Goal: Task Accomplishment & Management: Complete application form

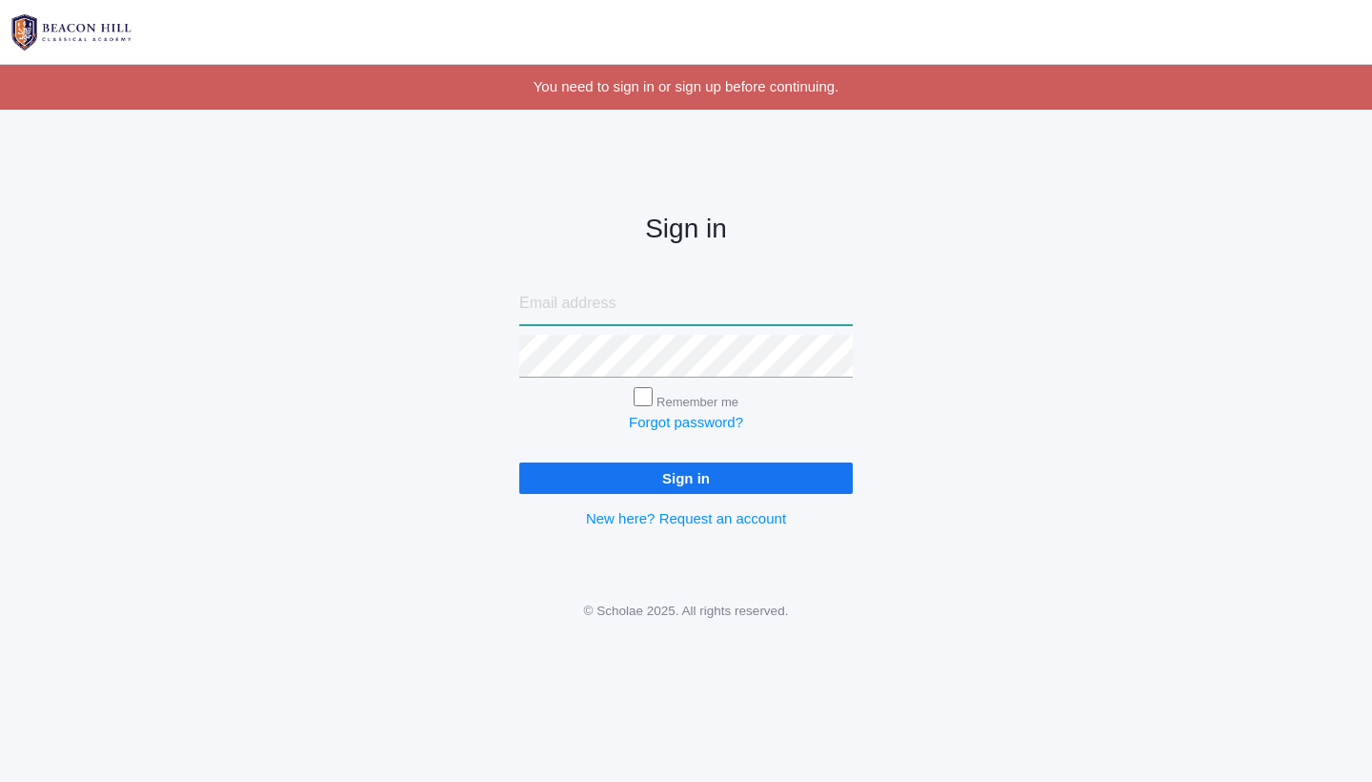
type input "[EMAIL_ADDRESS][PERSON_NAME][DOMAIN_NAME]"
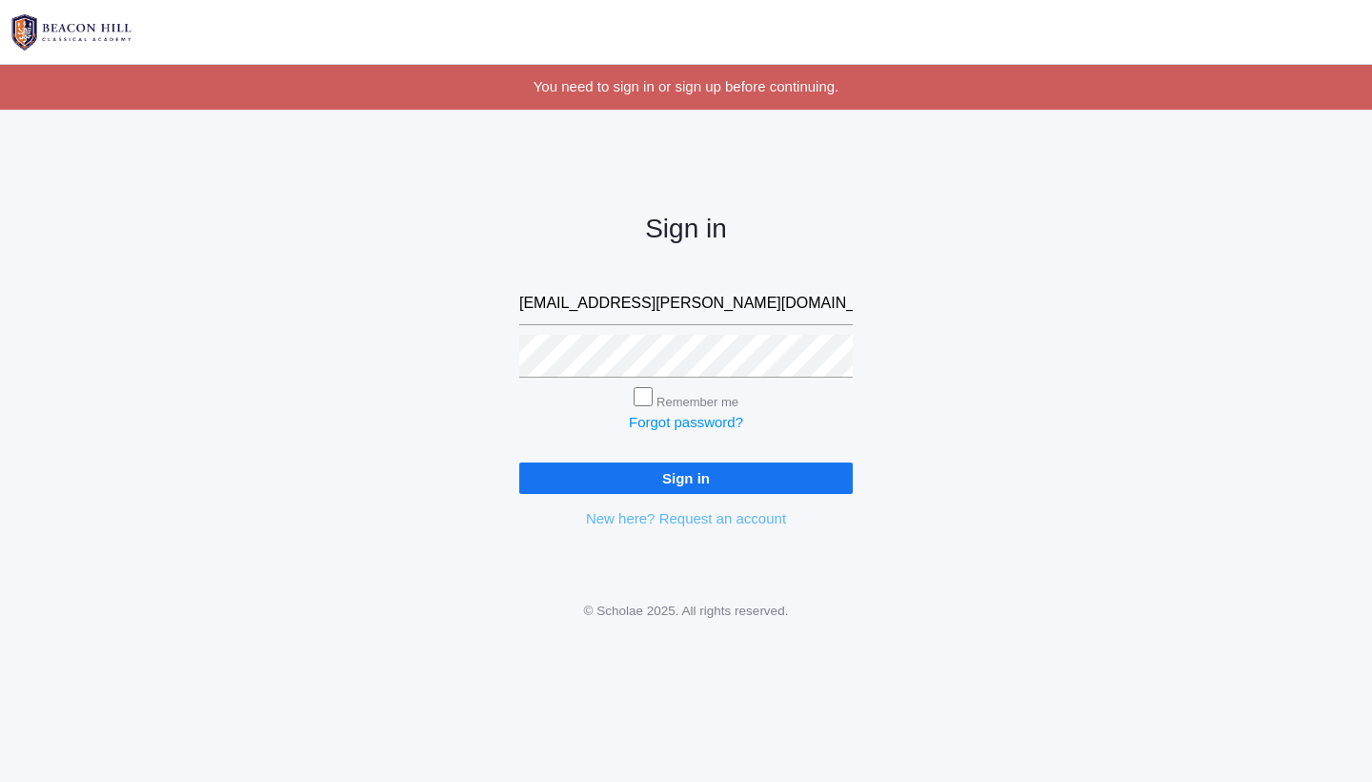
click at [709, 518] on link "New here? Request an account" at bounding box center [686, 518] width 200 height 16
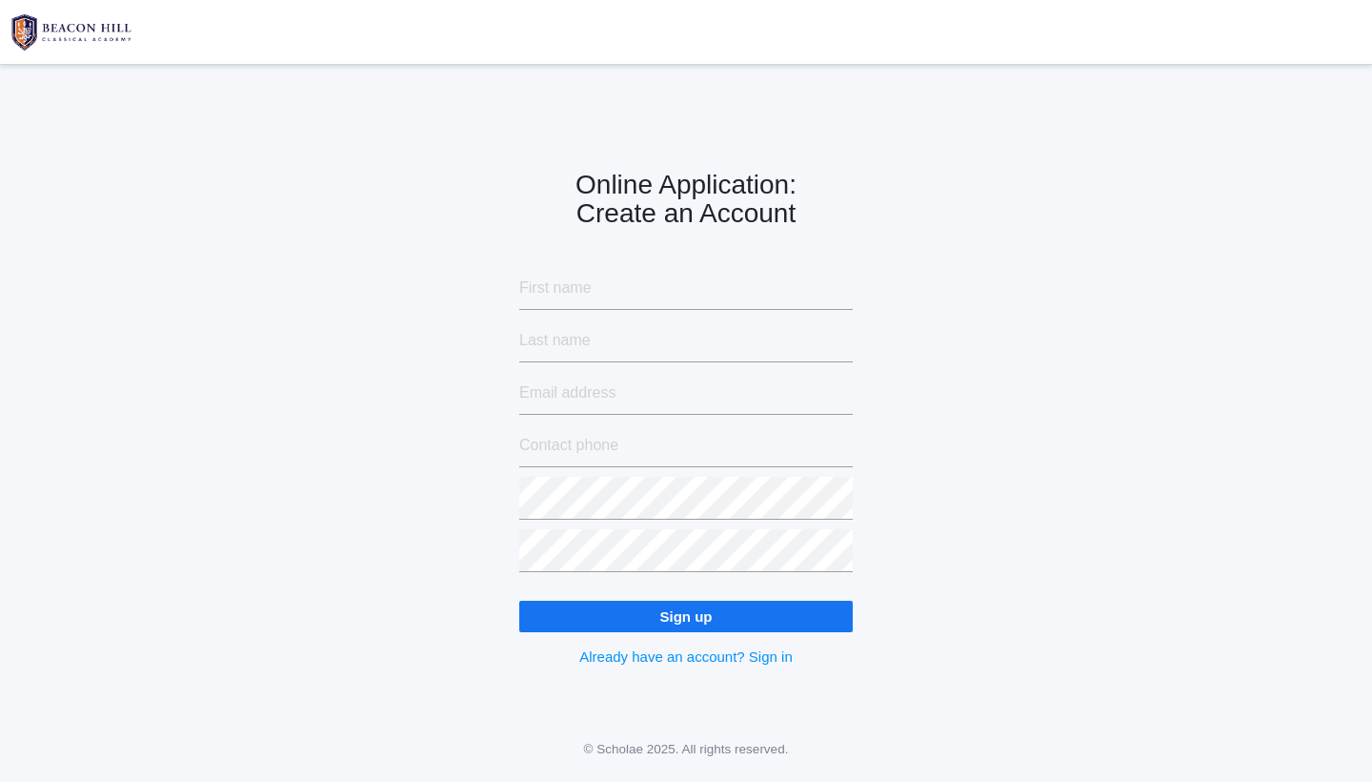
click at [579, 287] on input "text" at bounding box center [686, 288] width 334 height 43
type input "[PERSON_NAME]"
type input "[EMAIL_ADDRESS][PERSON_NAME][DOMAIN_NAME]"
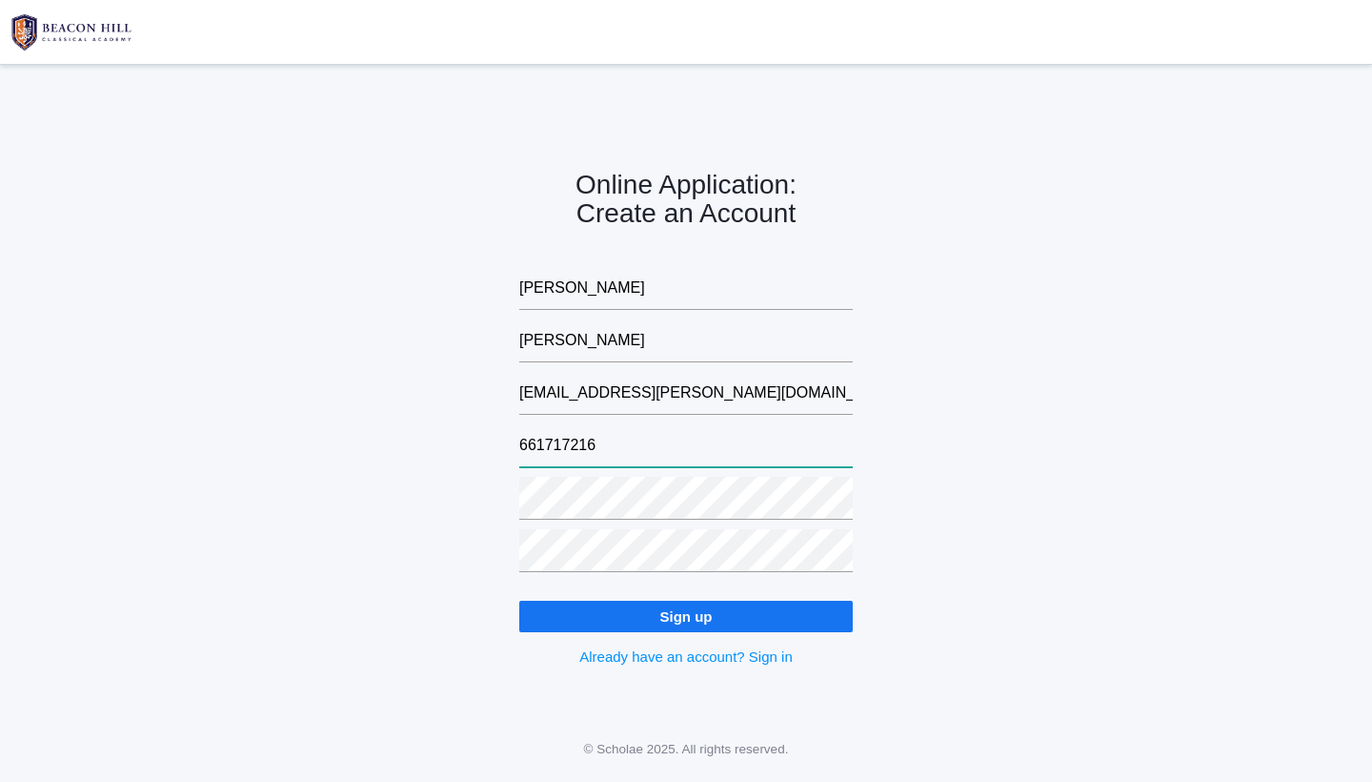
type input "6617172165"
click at [688, 608] on input "Sign up" at bounding box center [686, 615] width 334 height 31
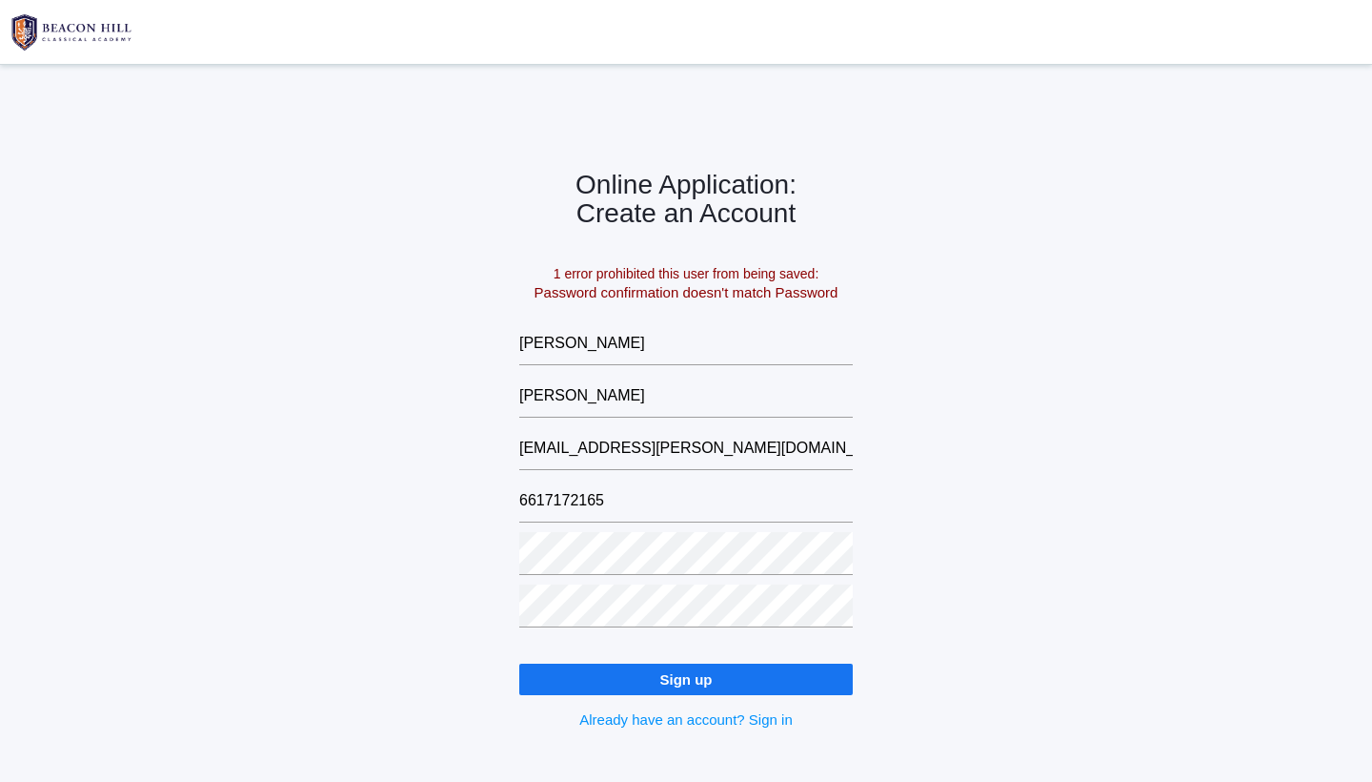
click at [702, 678] on input "Sign up" at bounding box center [686, 678] width 334 height 31
